Goal: Download file/media

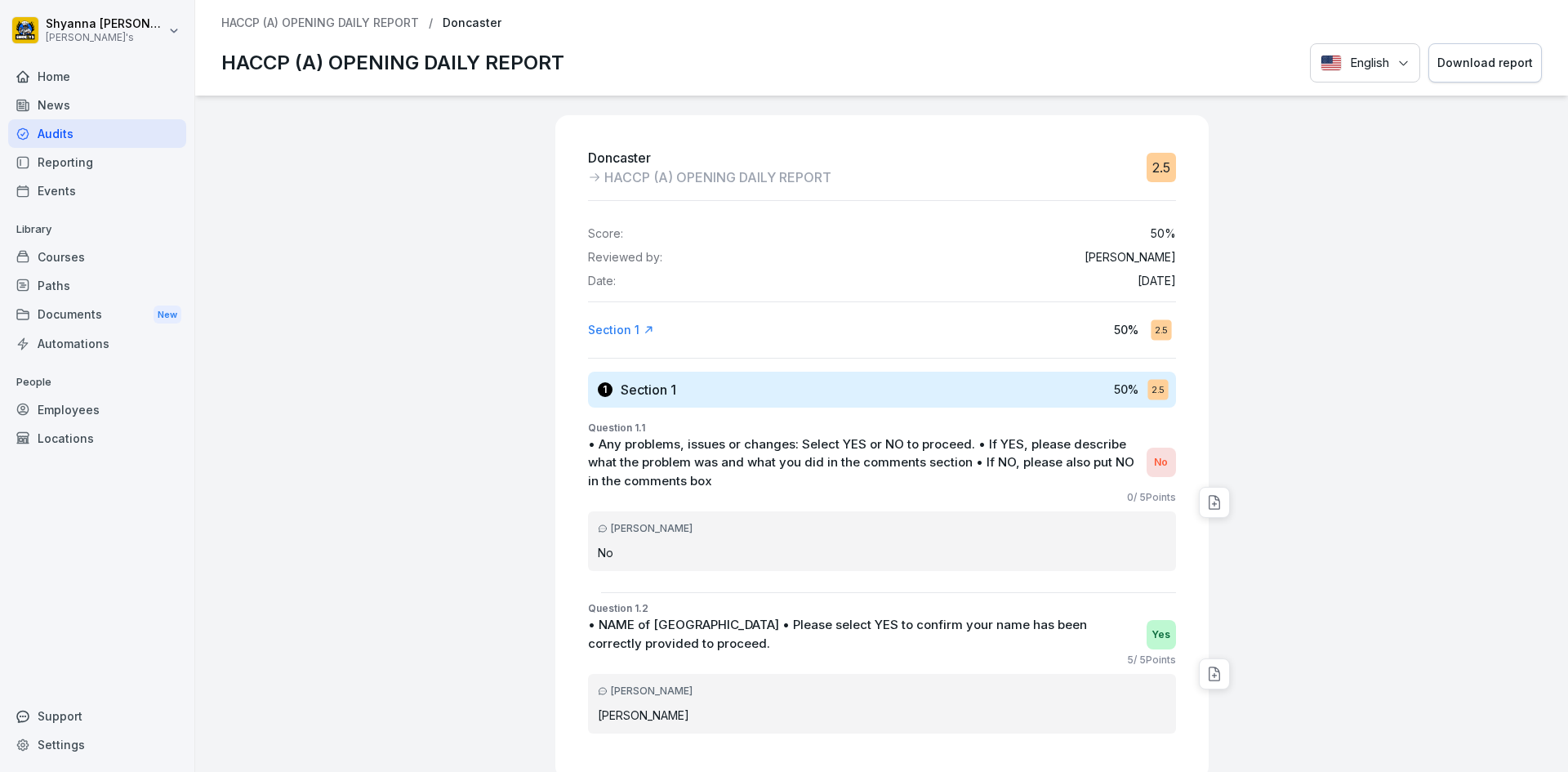
click at [67, 135] on div "Audits" at bounding box center [97, 133] width 178 height 29
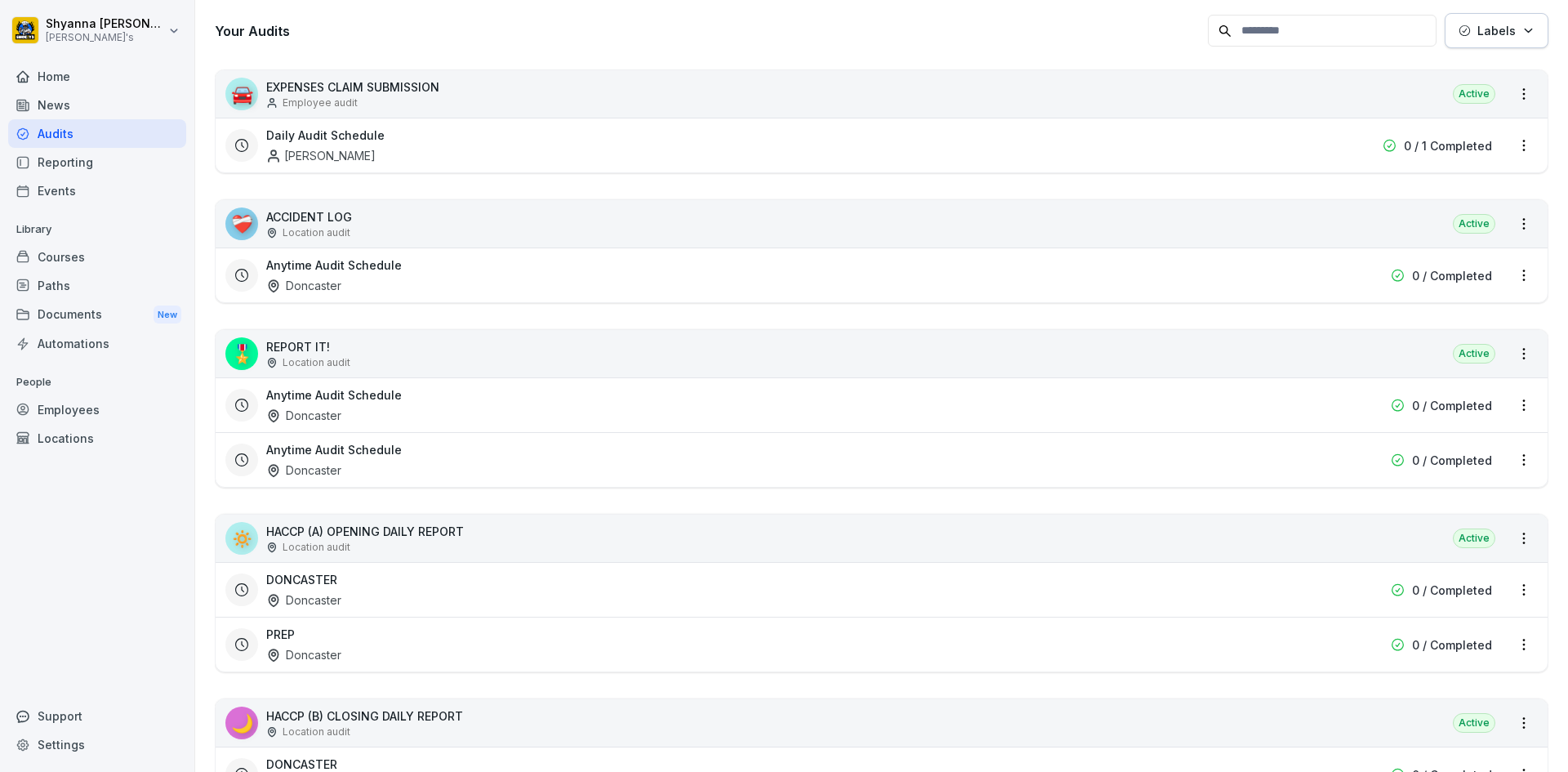
scroll to position [327, 0]
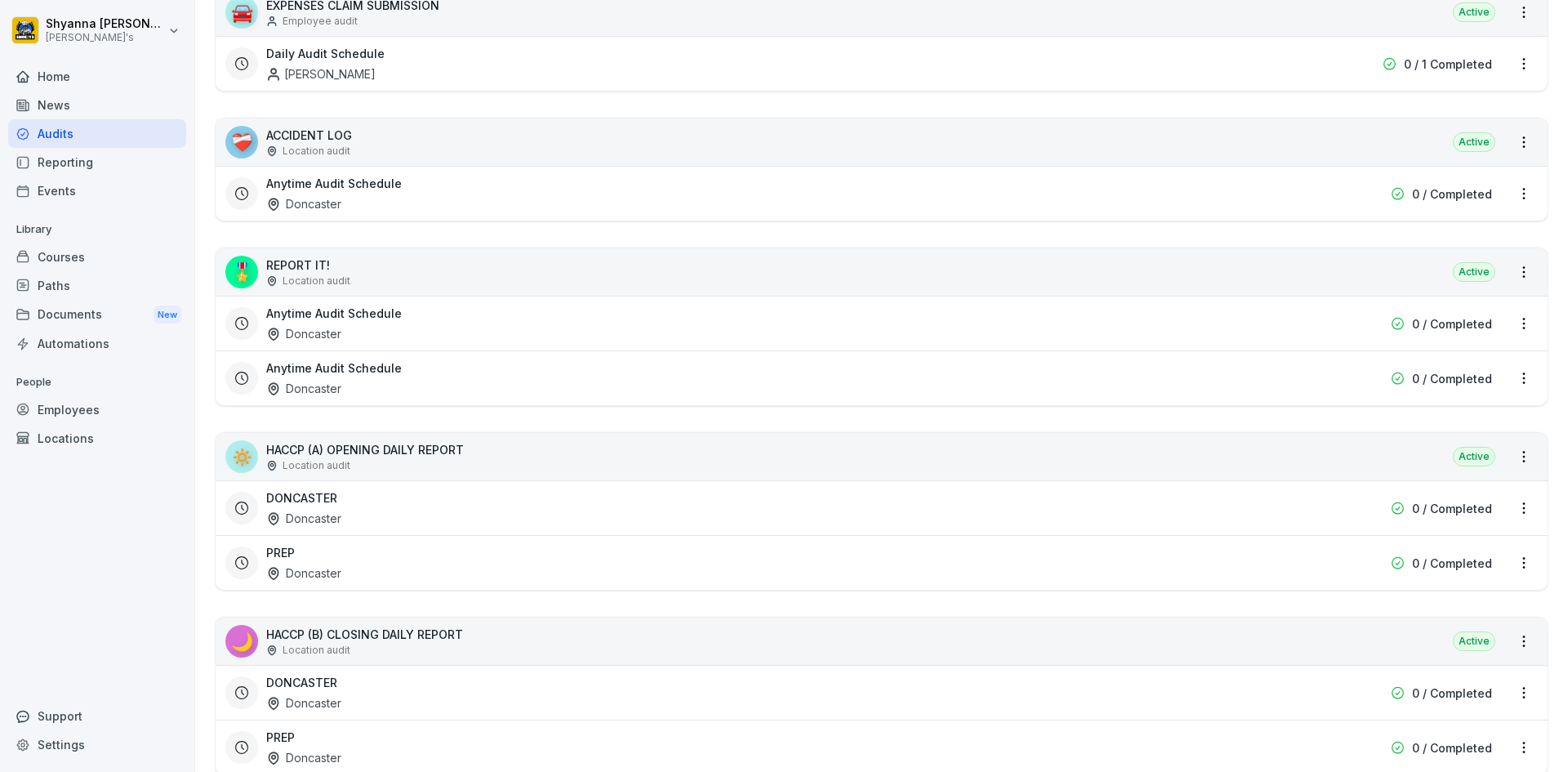
click at [433, 511] on div "DONCASTER Doncaster" at bounding box center [777, 508] width 1022 height 37
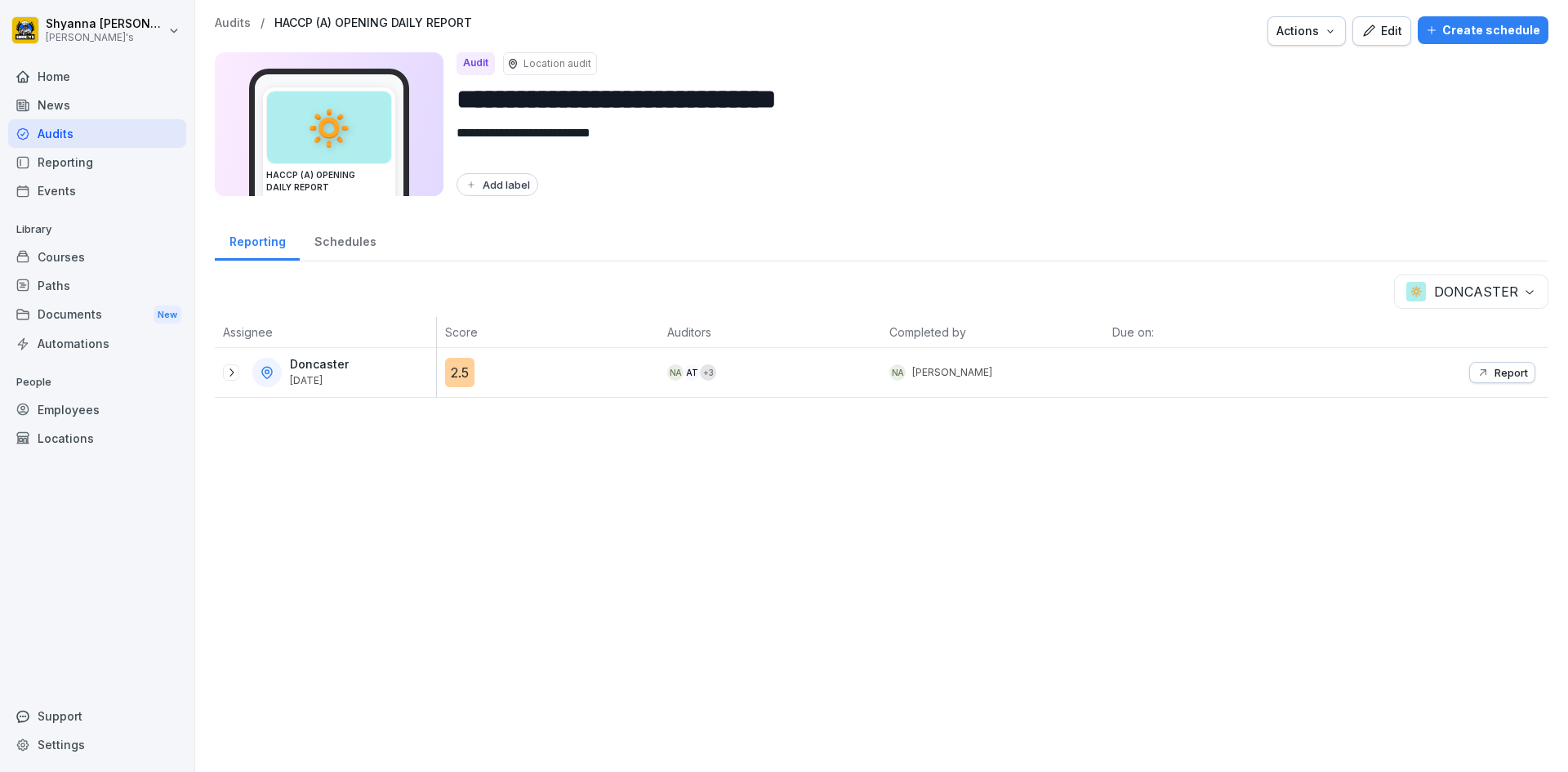
click at [1494, 371] on p "Report" at bounding box center [1511, 372] width 34 height 13
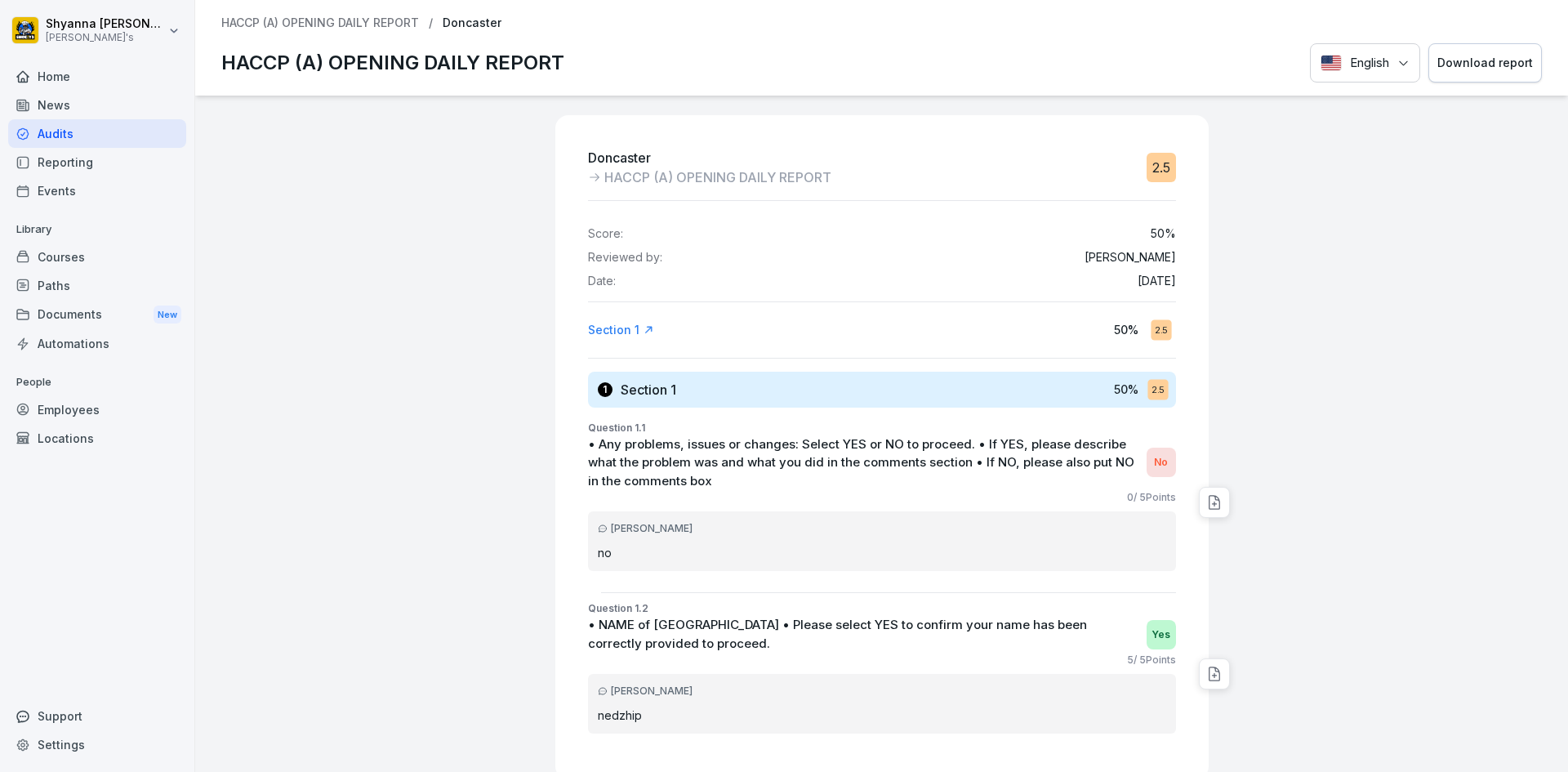
click at [1463, 57] on div "Download report" at bounding box center [1485, 63] width 95 height 18
click at [1324, 547] on div at bounding box center [1388, 446] width 345 height 703
